Goal: Navigation & Orientation: Find specific page/section

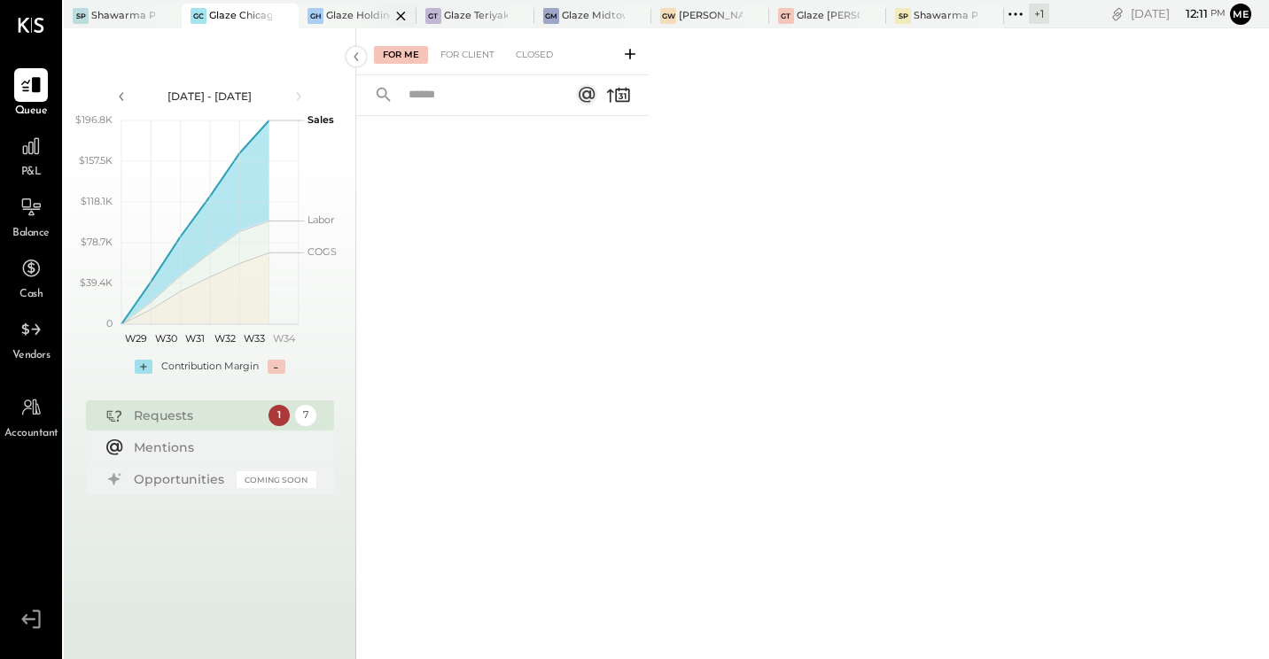
click at [371, 9] on div at bounding box center [385, 16] width 62 height 24
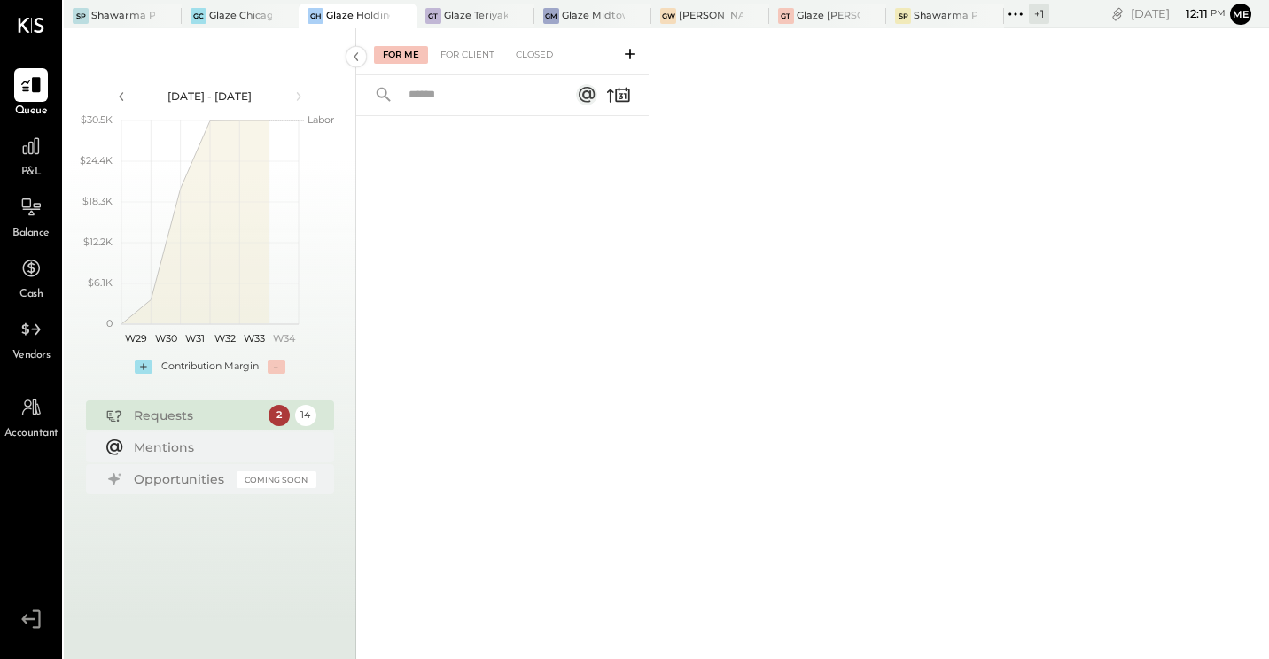
click at [281, 418] on div "2" at bounding box center [279, 415] width 21 height 21
click at [471, 49] on div "For Client" at bounding box center [468, 55] width 72 height 18
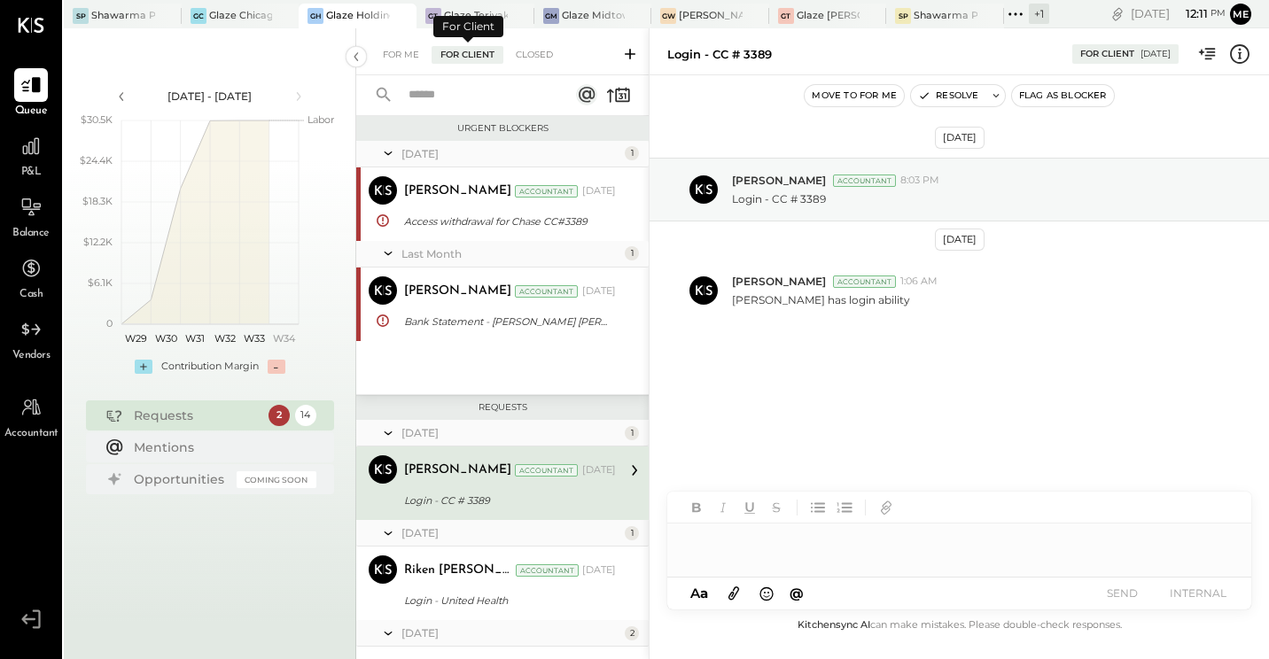
scroll to position [97, 0]
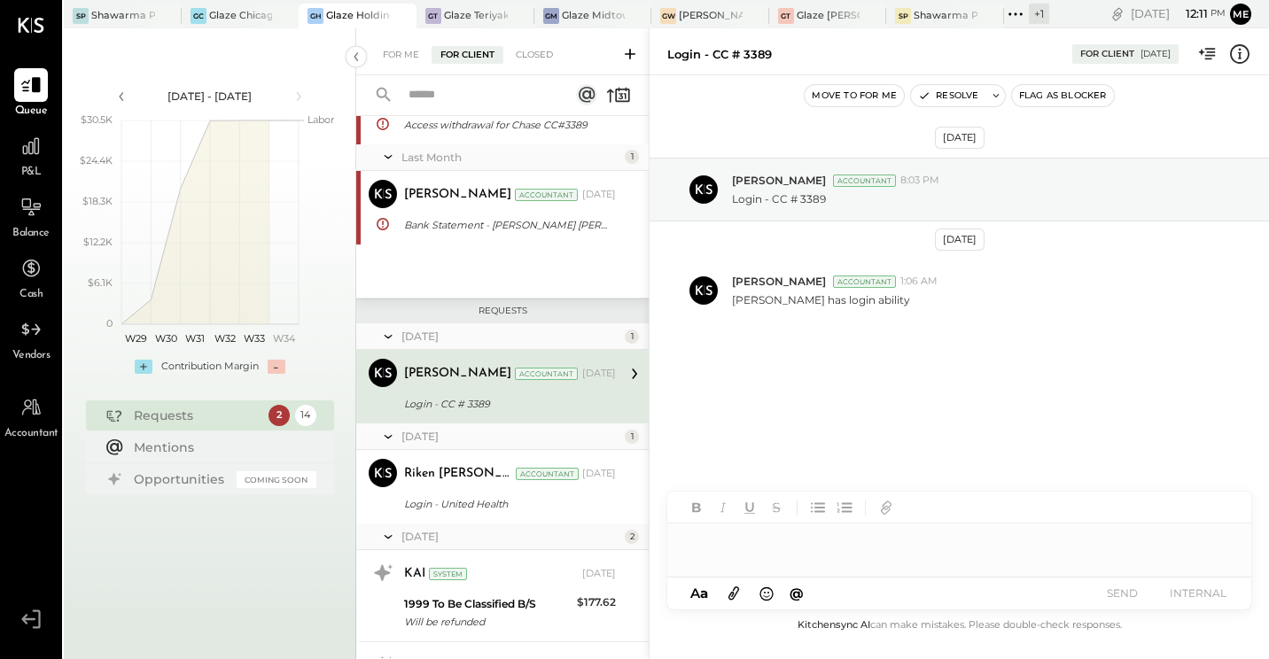
click at [574, 247] on div "[DATE] 1 [PERSON_NAME] Accountant [PERSON_NAME] Accountant [DATE] Access withdr…" at bounding box center [502, 170] width 292 height 253
click at [496, 385] on div "[PERSON_NAME] Accountant [DATE]" at bounding box center [510, 374] width 212 height 25
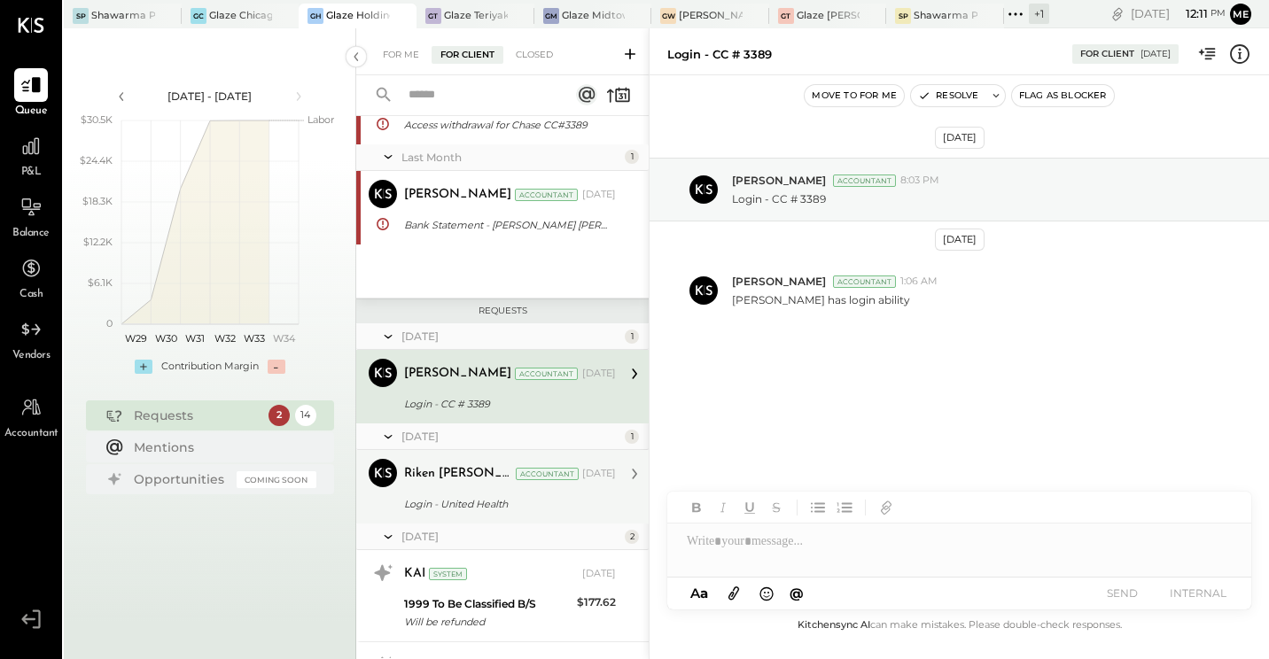
click at [530, 494] on div "Login - United Health" at bounding box center [507, 504] width 206 height 21
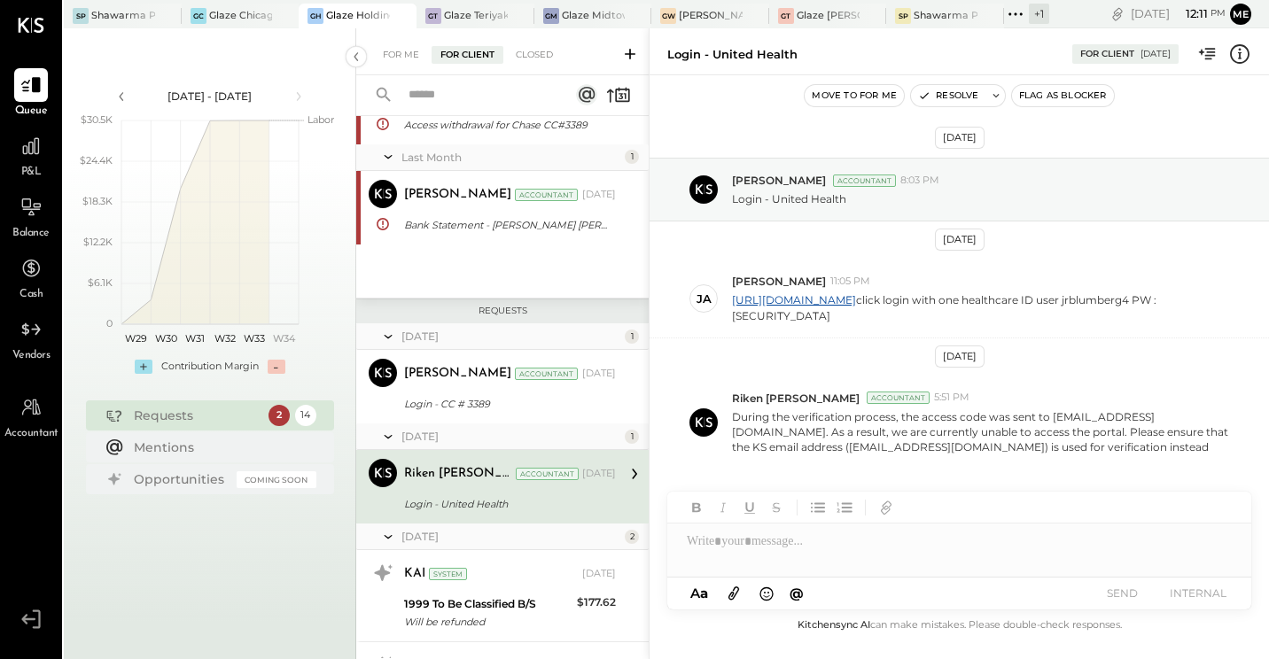
scroll to position [185, 0]
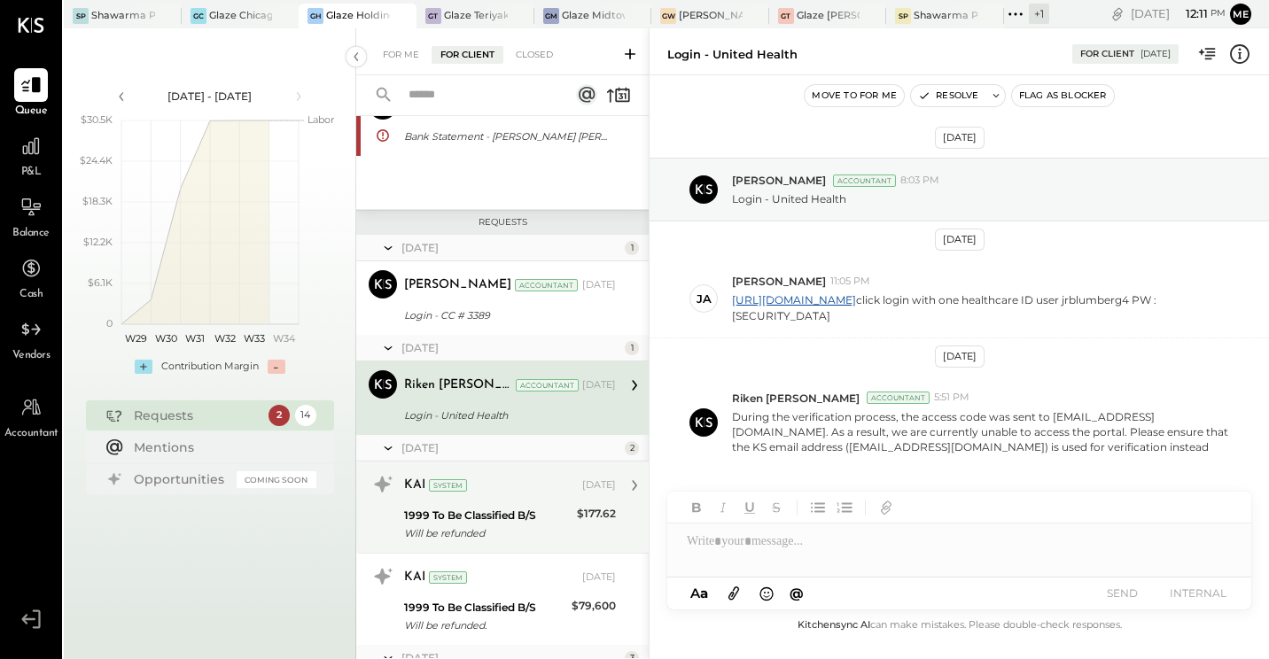
click at [529, 501] on div "KAI System [DATE]" at bounding box center [510, 486] width 212 height 30
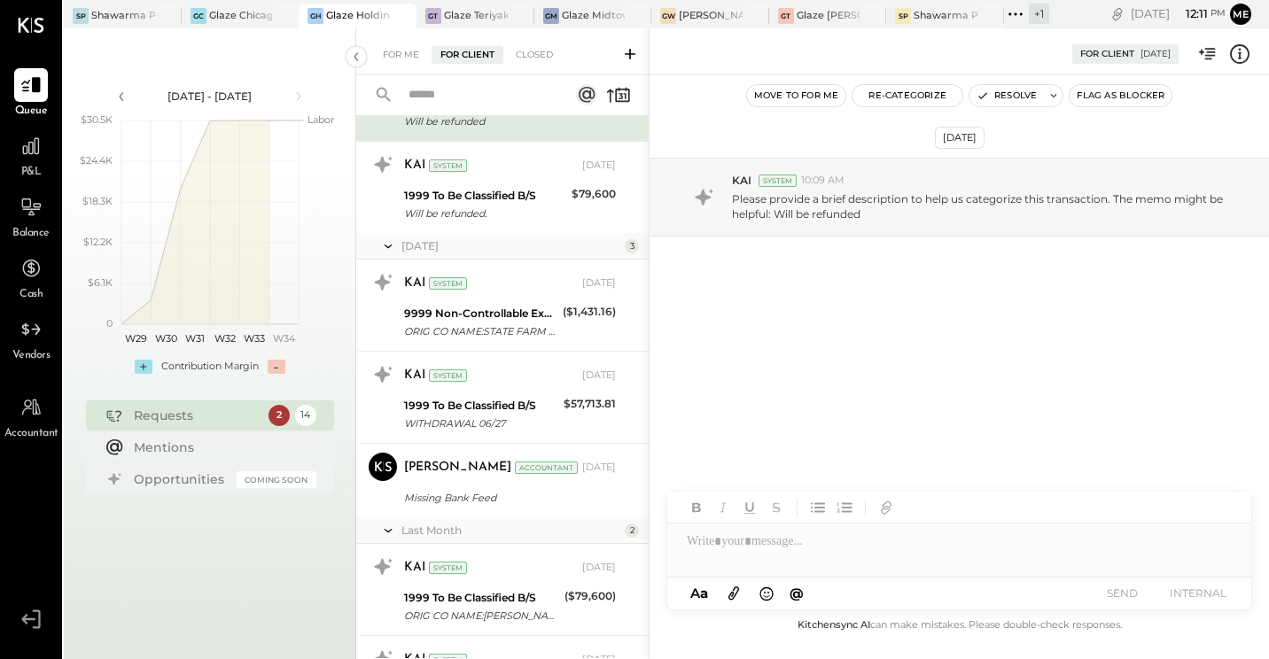
scroll to position [628, 0]
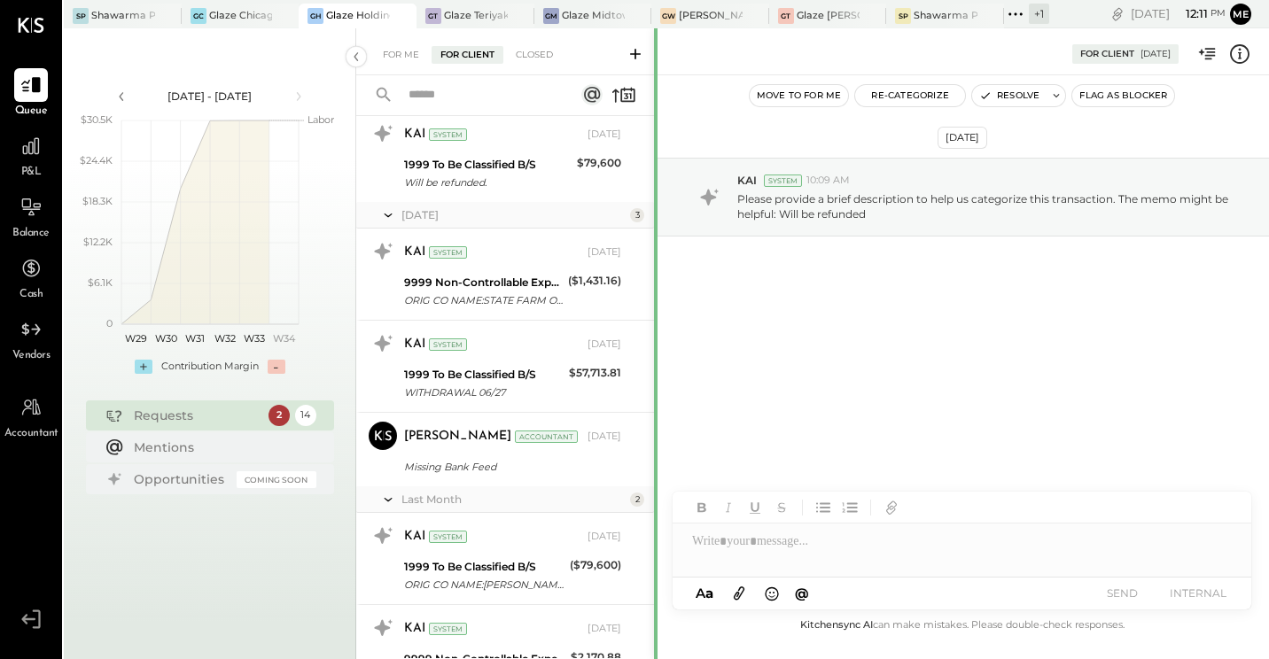
drag, startPoint x: 650, startPoint y: 502, endPoint x: 656, endPoint y: 591, distance: 88.8
click at [656, 597] on div at bounding box center [656, 659] width 4 height 1262
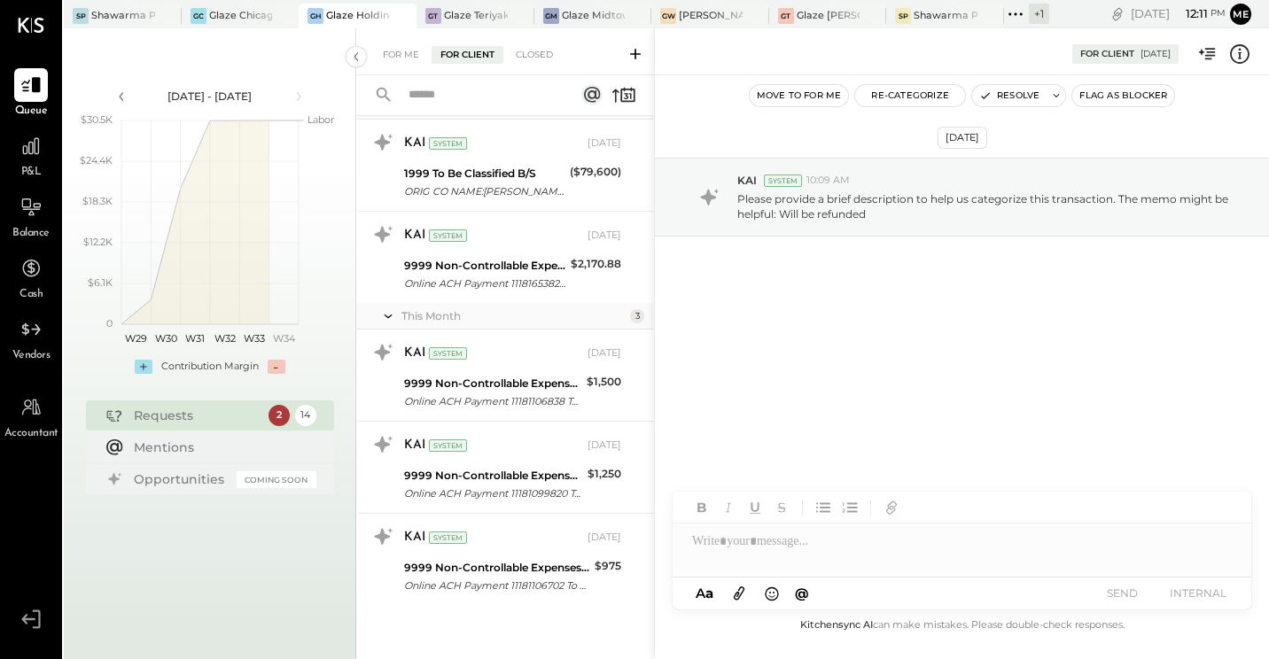
scroll to position [1014, 0]
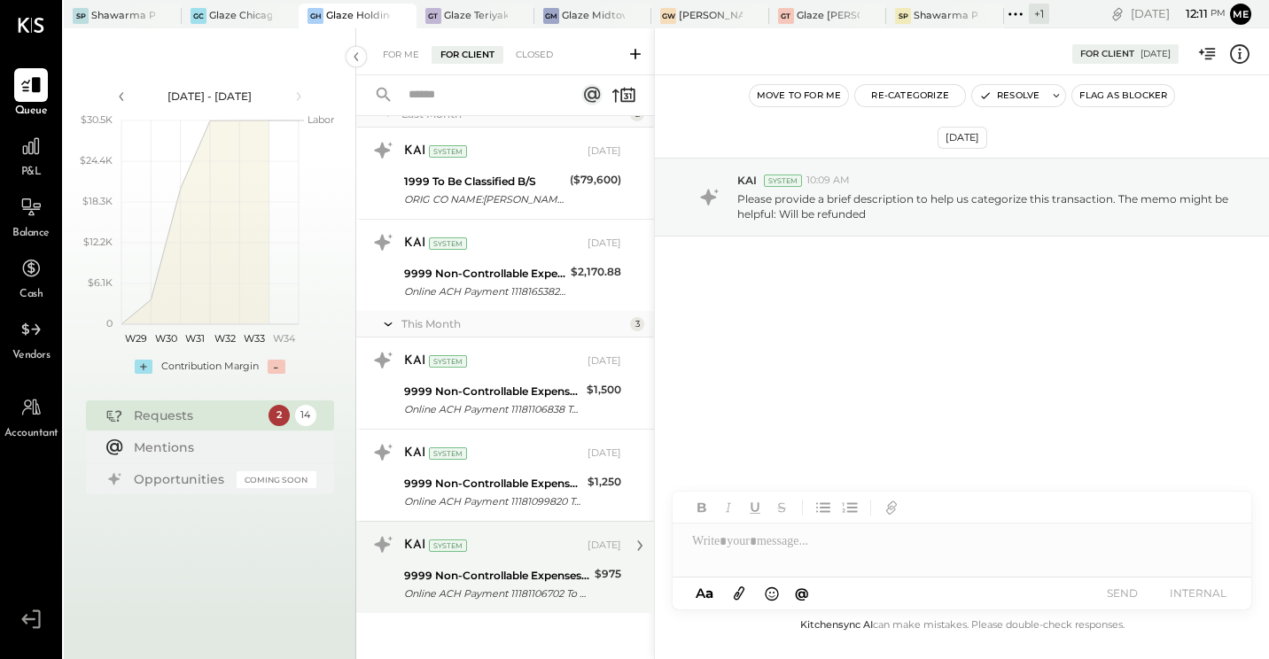
click at [505, 564] on div "KAI System [DATE] 9999 Non-Controllable Expenses:Other Income and Expenses:To b…" at bounding box center [512, 568] width 217 height 74
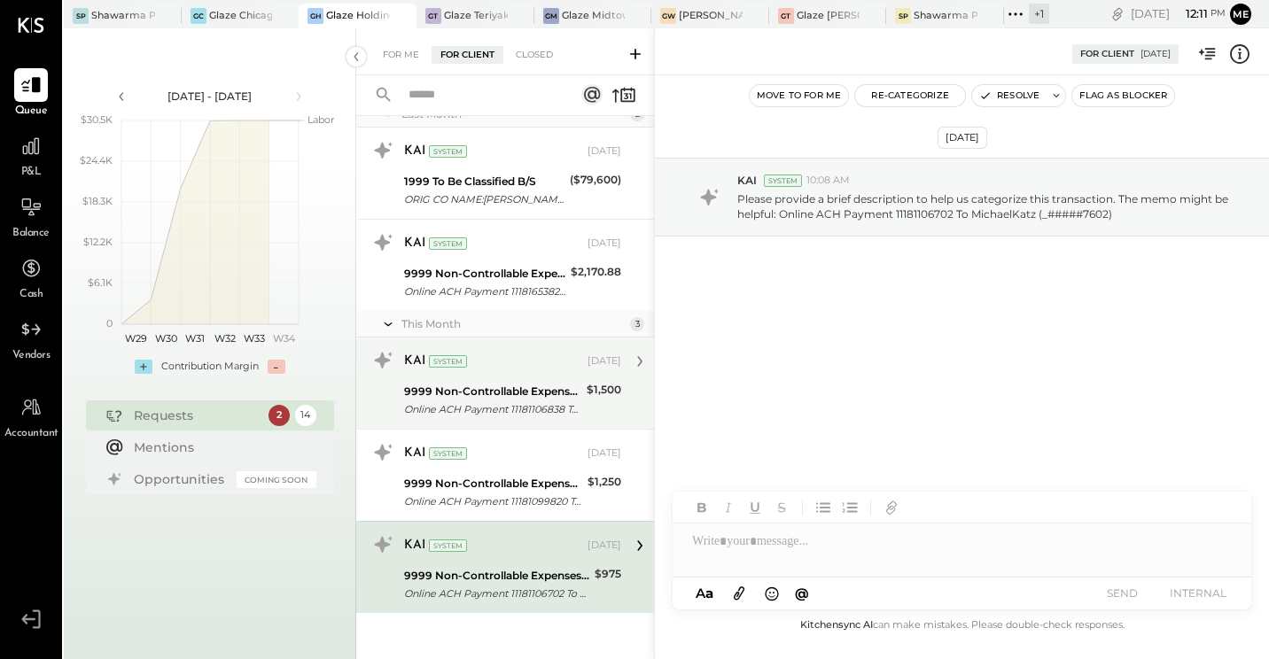
click at [507, 396] on div "9999 Non-Controllable Expenses:Other Income and Expenses:To be Classified" at bounding box center [492, 392] width 177 height 18
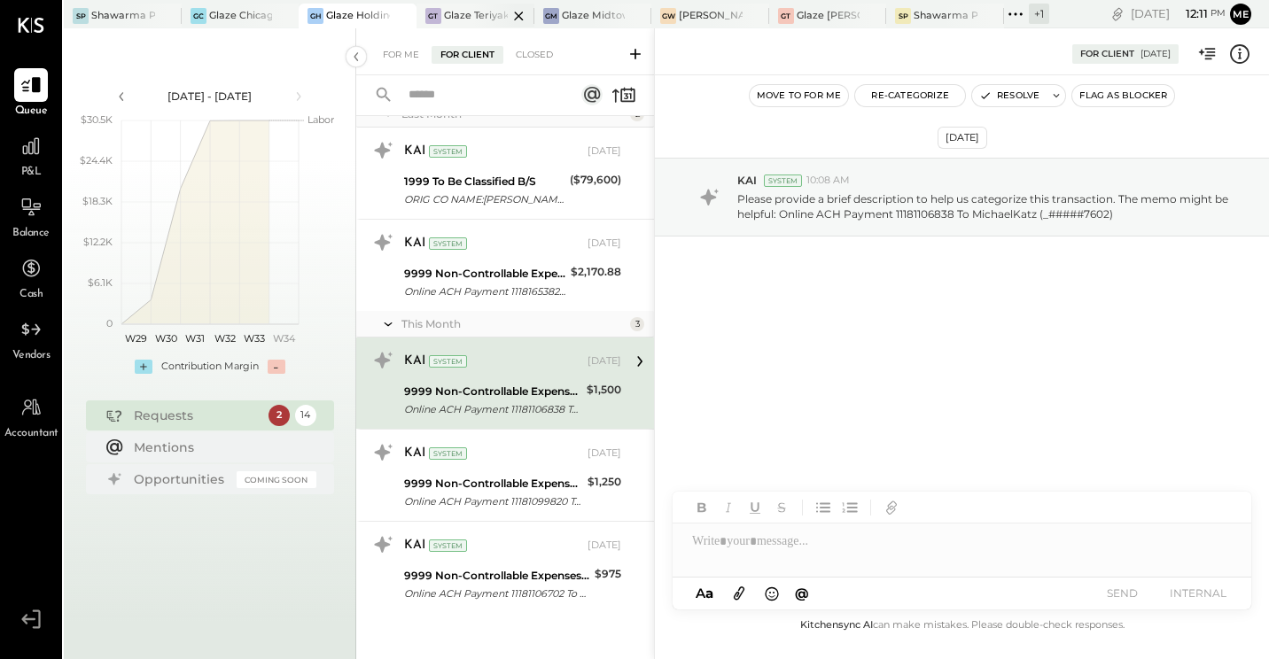
click at [472, 18] on div at bounding box center [503, 16] width 62 height 24
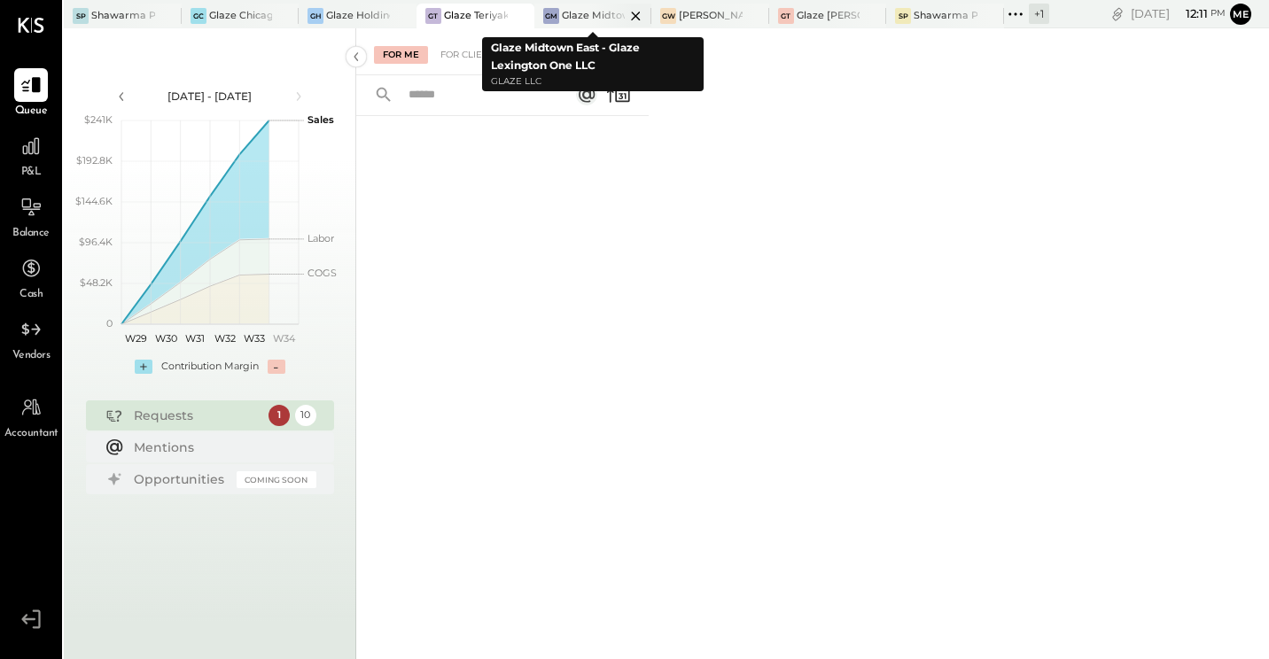
click at [597, 15] on div at bounding box center [620, 16] width 62 height 24
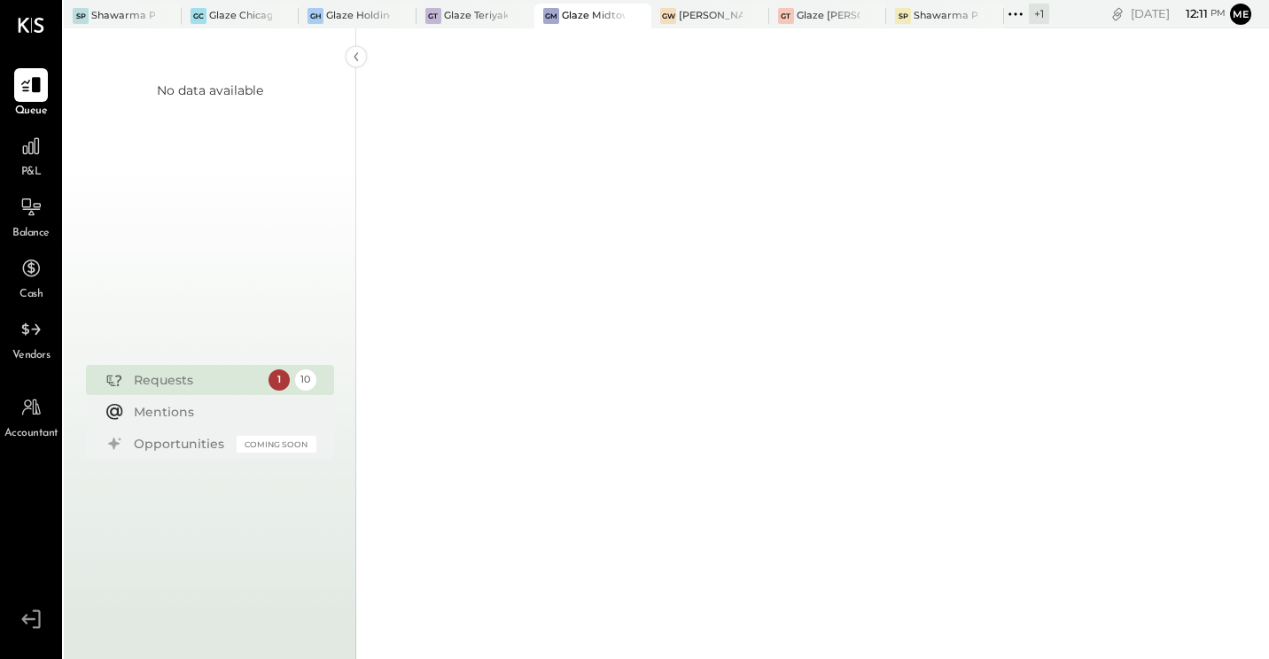
click at [711, 0] on div "SP Shawarma Point- Fareground [PERSON_NAME] Chicago Ghost - West River Rice LLC…" at bounding box center [556, 14] width 985 height 28
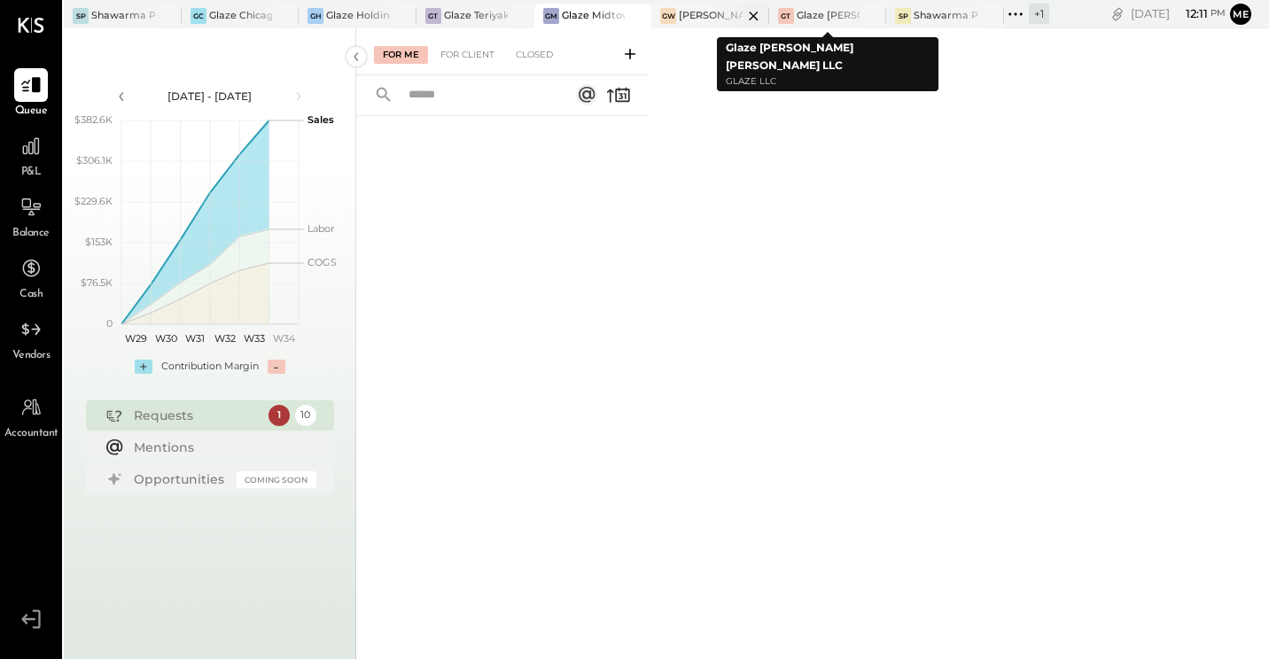
click at [699, 19] on div "[PERSON_NAME] - Glaze Williamsburg One LLC" at bounding box center [711, 16] width 64 height 14
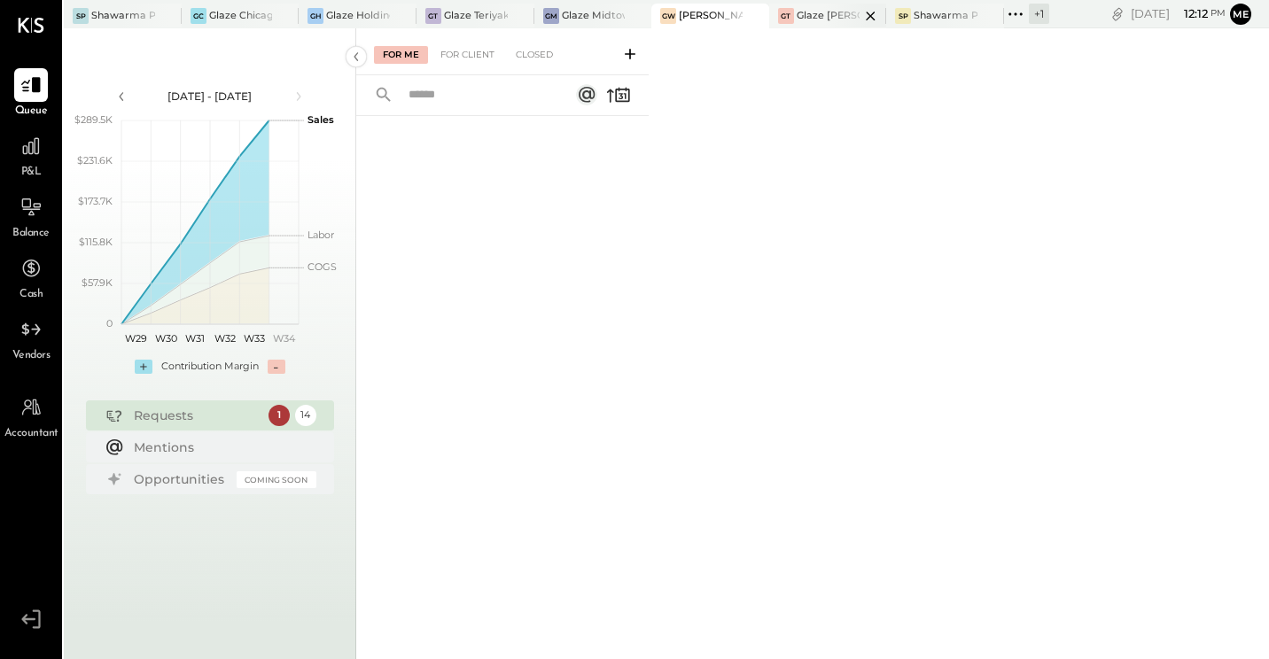
click at [807, 12] on div "Glaze [PERSON_NAME] [PERSON_NAME] LLC" at bounding box center [829, 16] width 64 height 14
click at [1016, 12] on icon at bounding box center [1015, 14] width 23 height 23
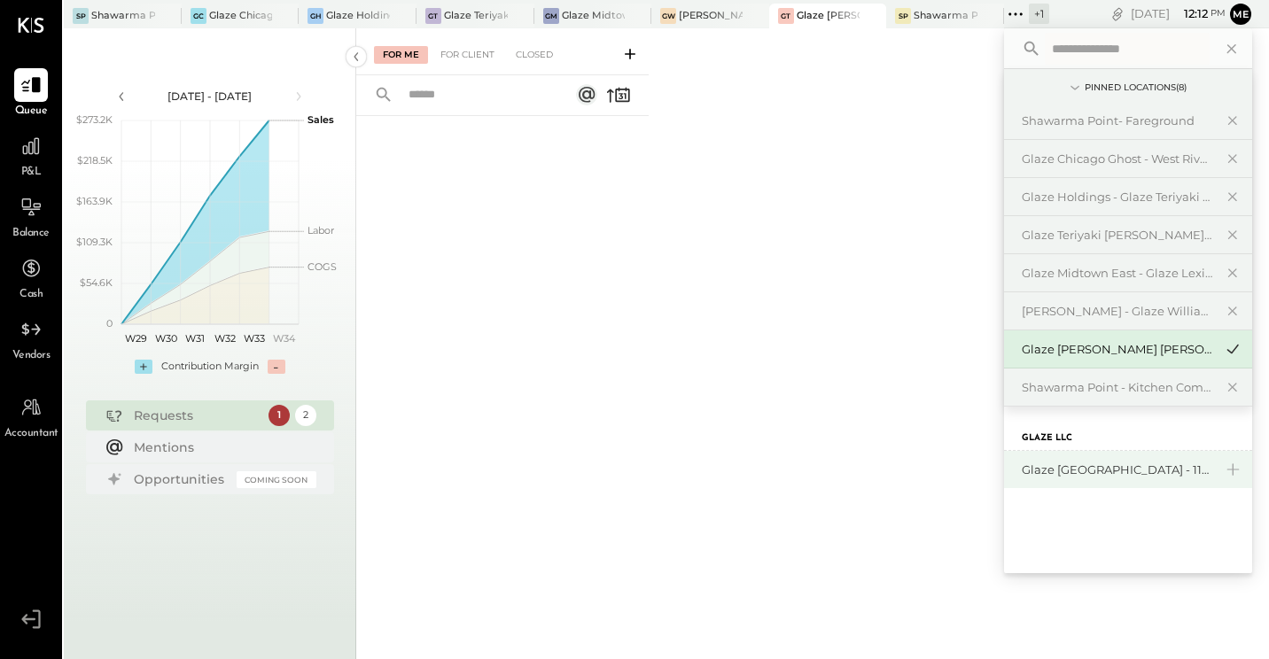
click at [1093, 467] on div "Glaze [GEOGRAPHIC_DATA] - 110 Uni" at bounding box center [1117, 470] width 191 height 17
